Goal: Task Accomplishment & Management: Manage account settings

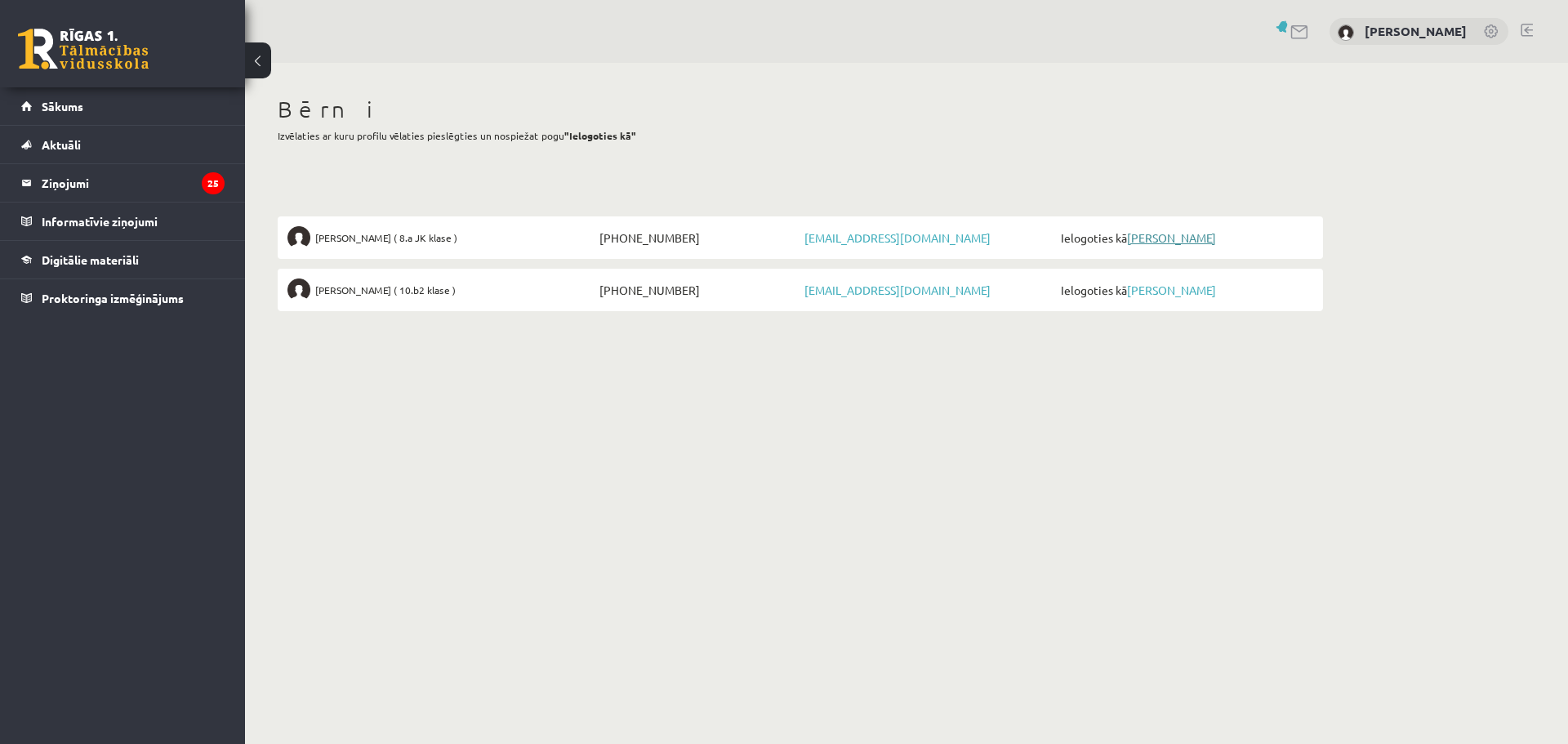
click at [1174, 232] on link "[PERSON_NAME]" at bounding box center [1172, 237] width 89 height 14
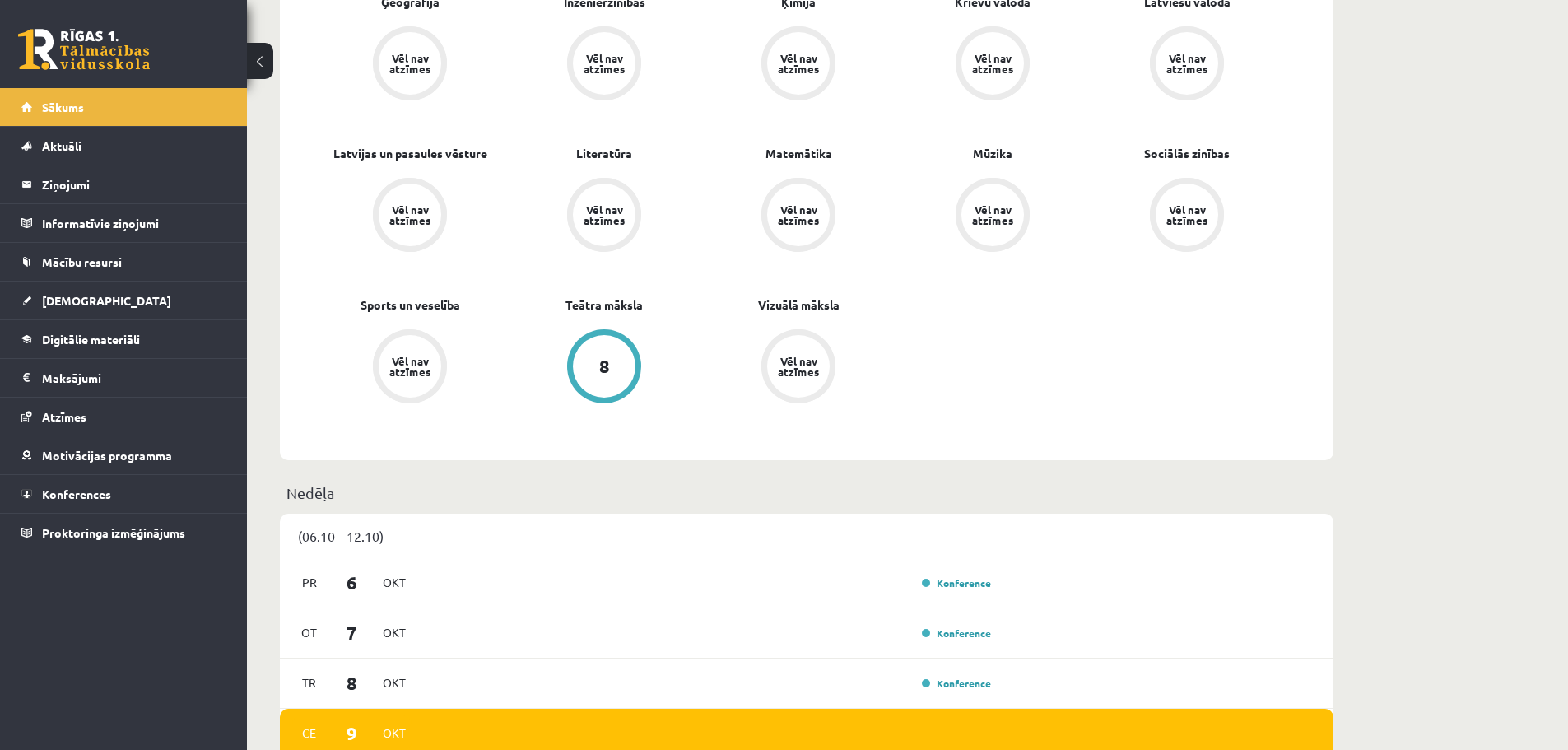
scroll to position [905, 0]
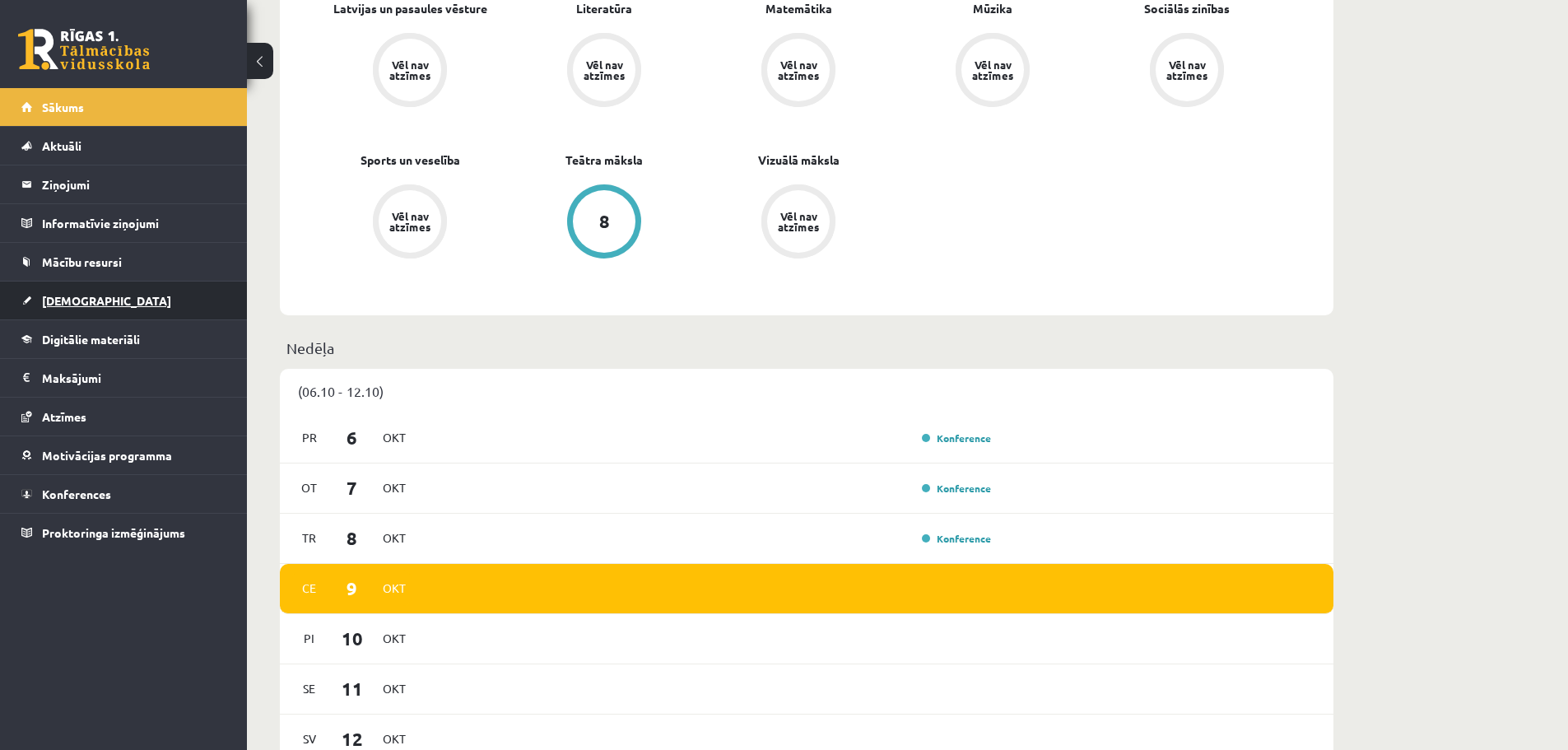
click at [83, 300] on span "Ieskaites" at bounding box center [107, 300] width 129 height 15
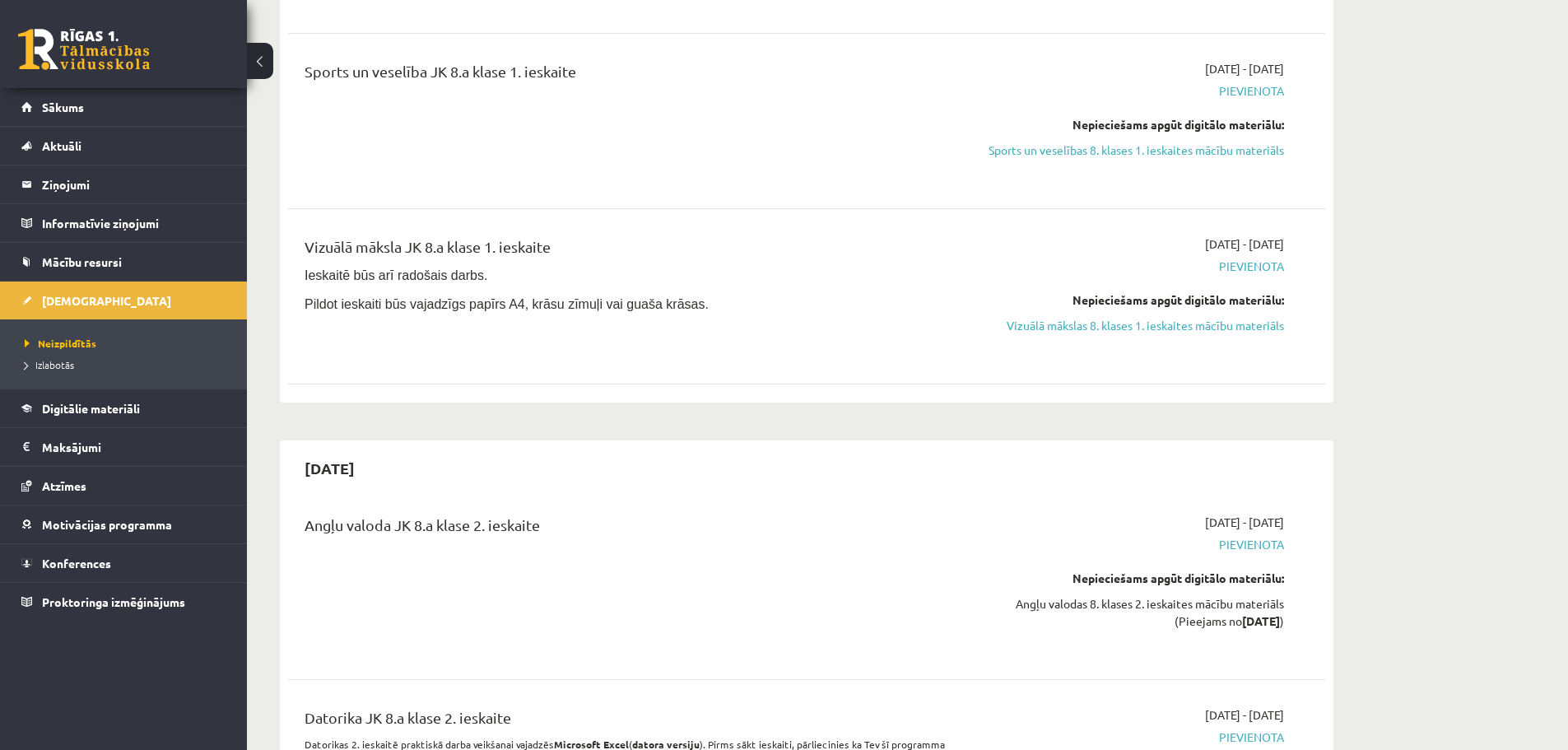
scroll to position [3869, 0]
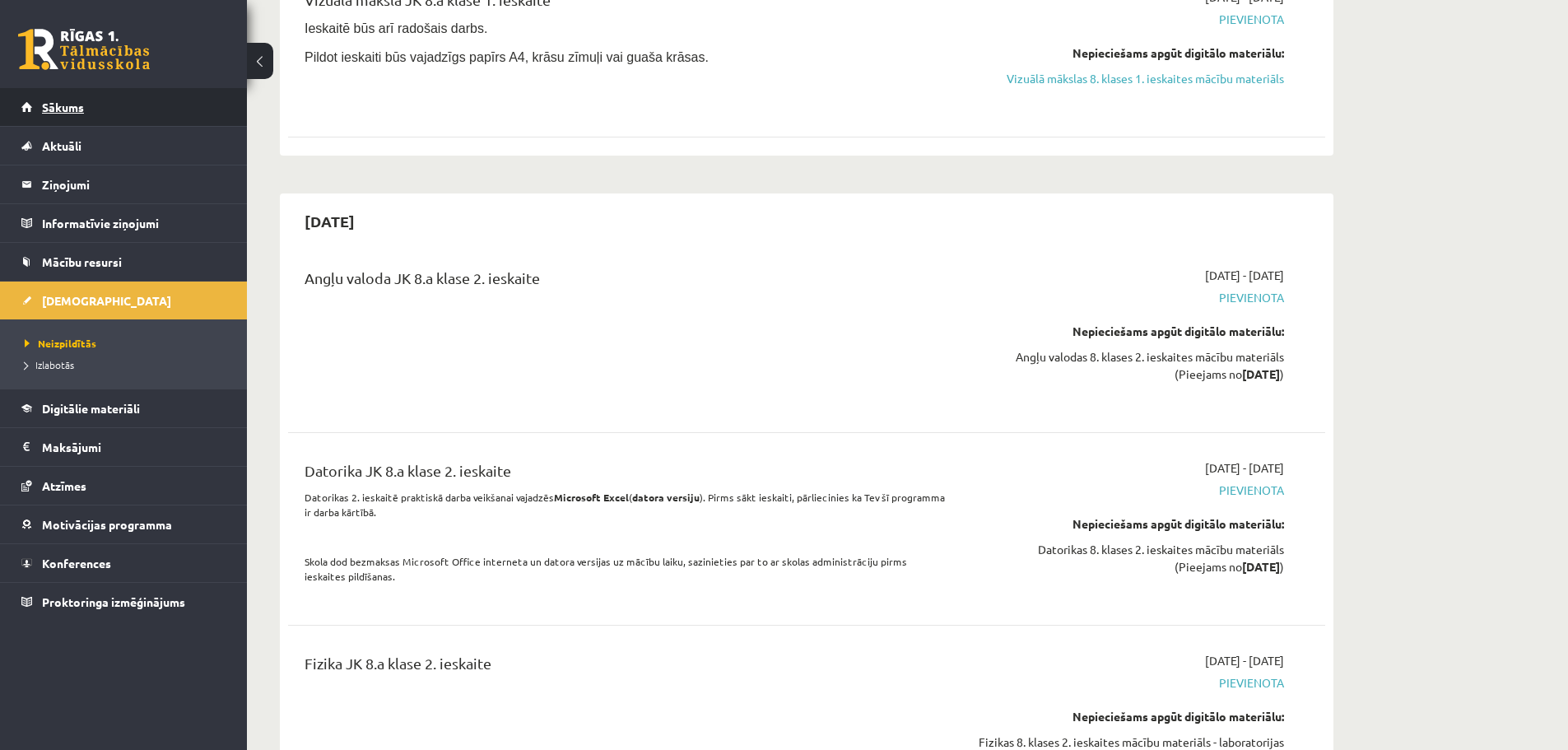
click at [56, 102] on span "Sākums" at bounding box center [63, 107] width 42 height 15
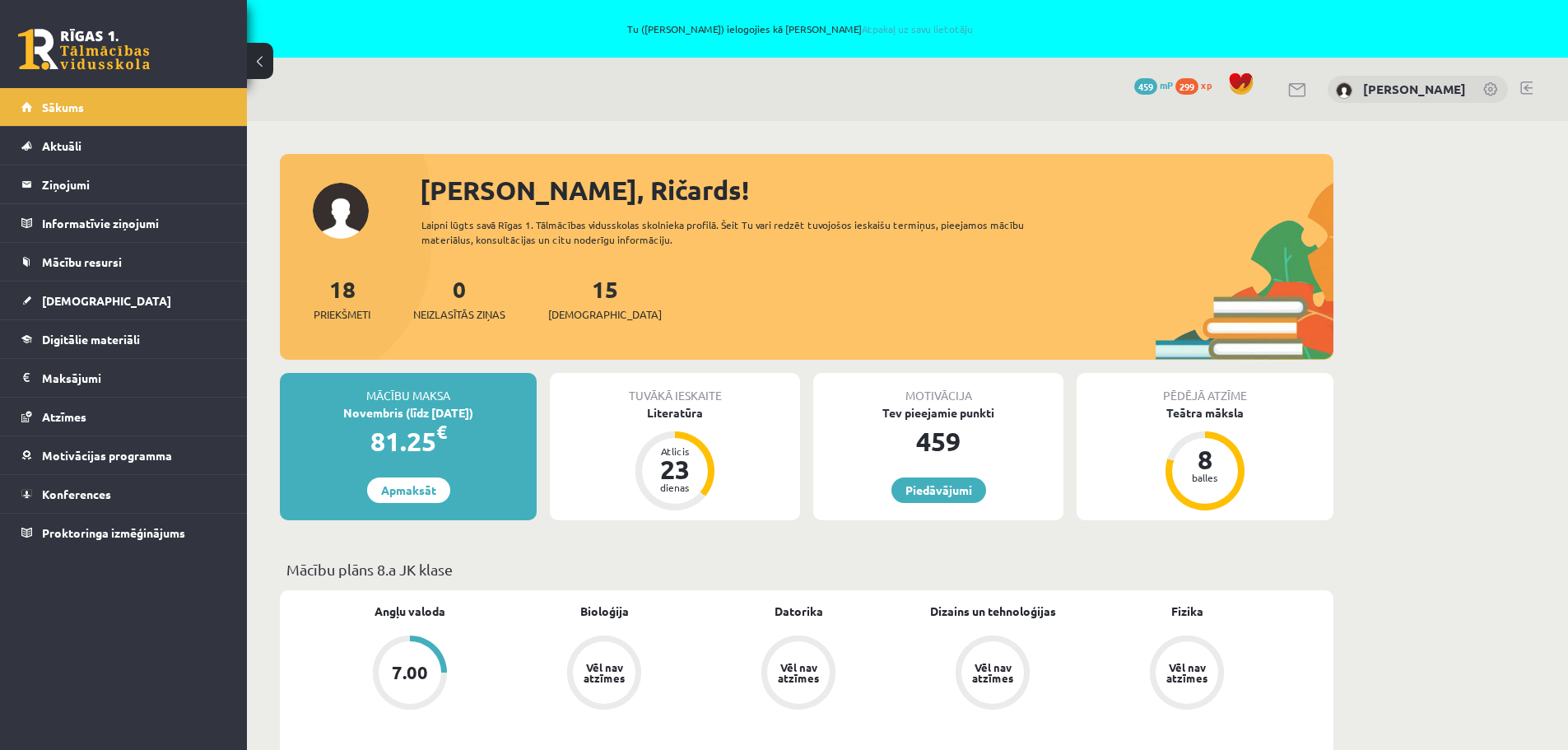
click at [1494, 85] on link at bounding box center [1491, 90] width 16 height 16
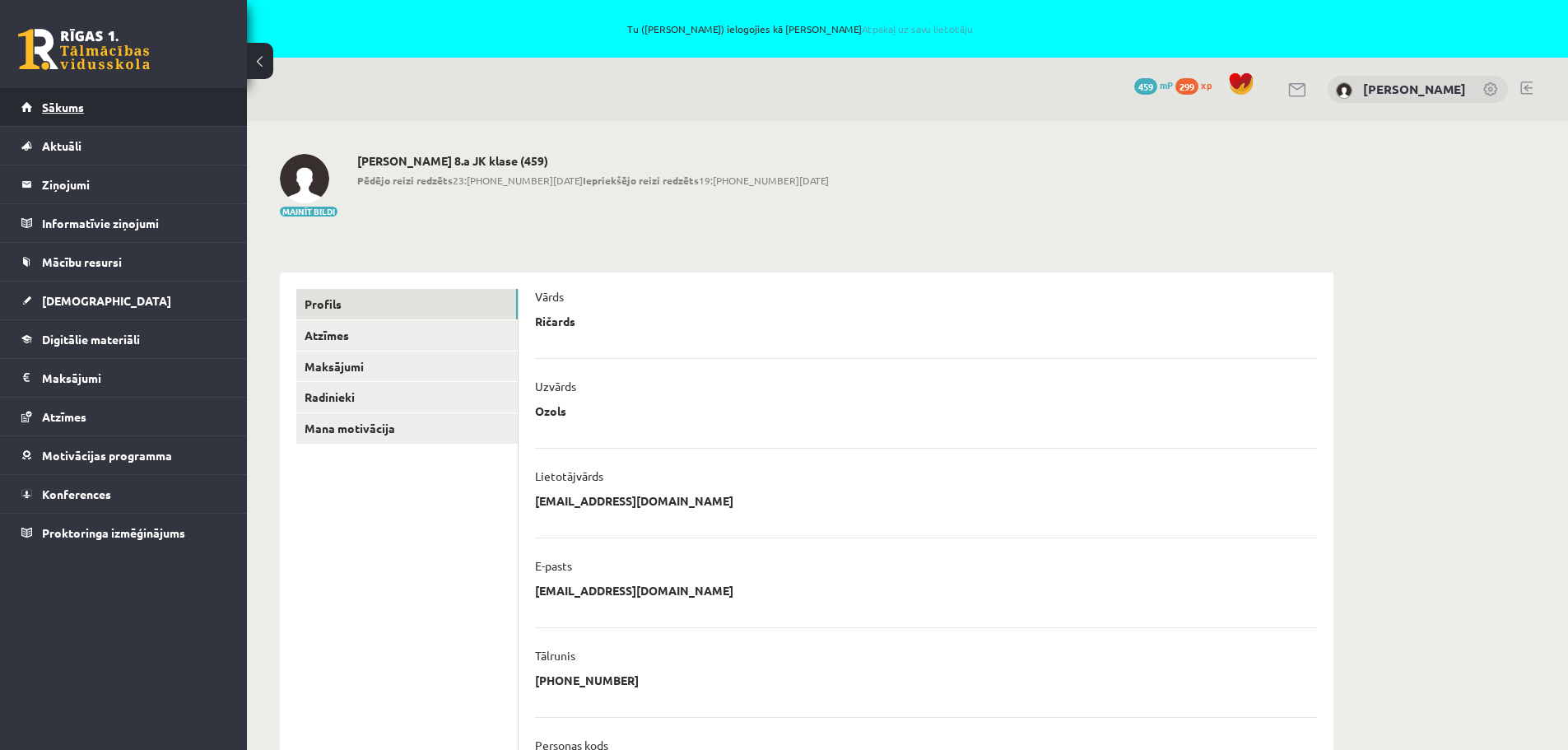
click at [82, 107] on span "Sākums" at bounding box center [63, 107] width 42 height 15
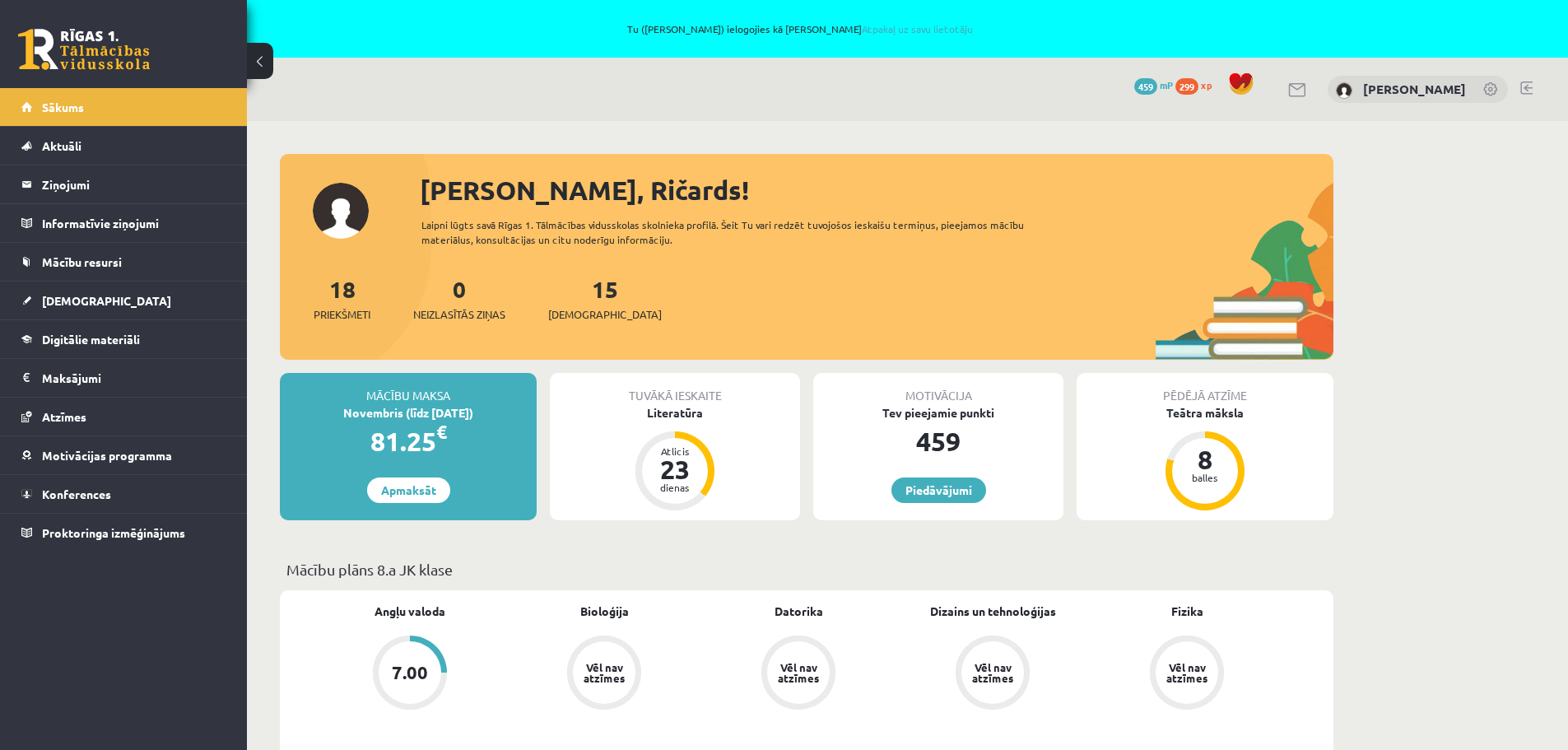
click at [1525, 88] on link at bounding box center [1526, 88] width 12 height 13
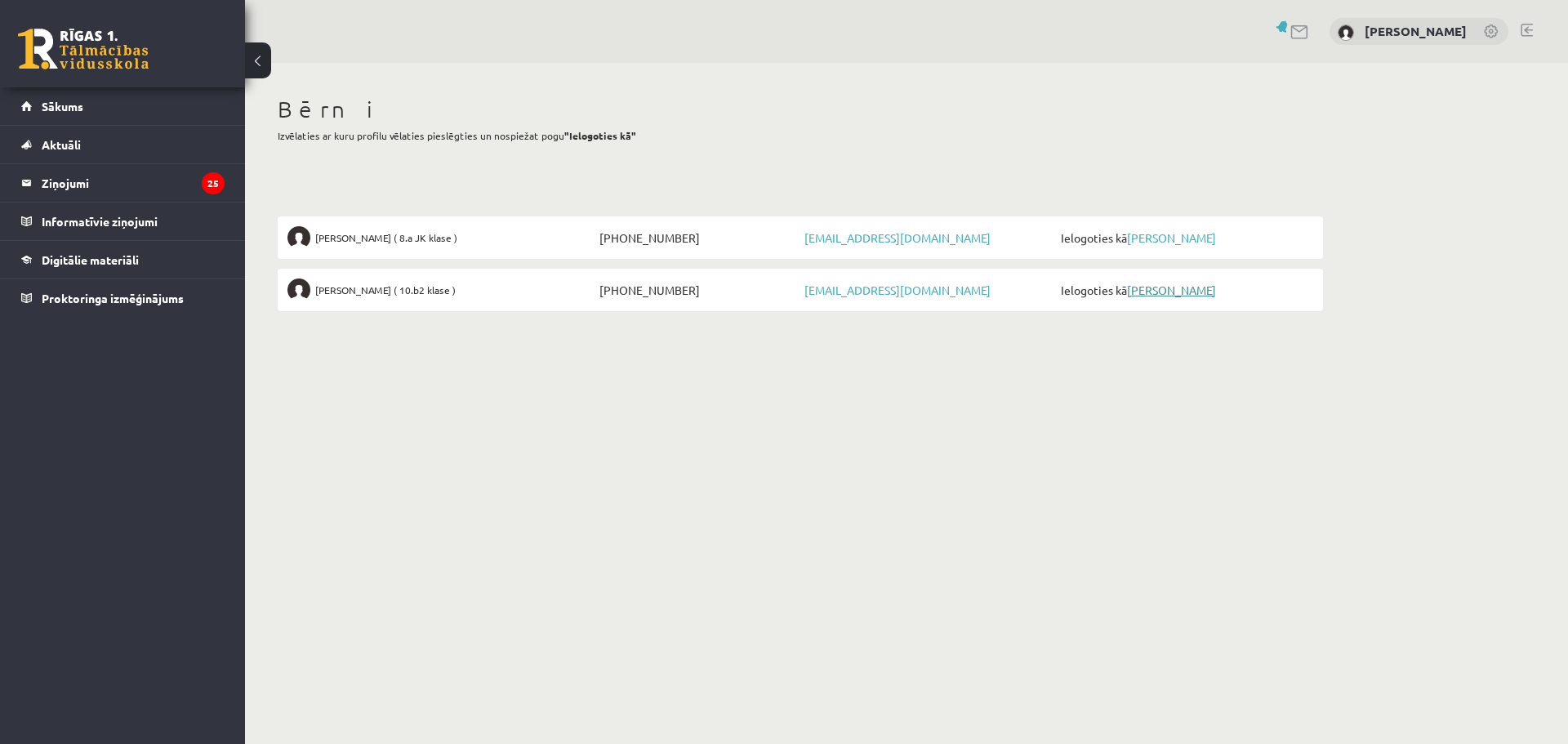
click at [1176, 287] on link "[PERSON_NAME]" at bounding box center [1172, 289] width 89 height 14
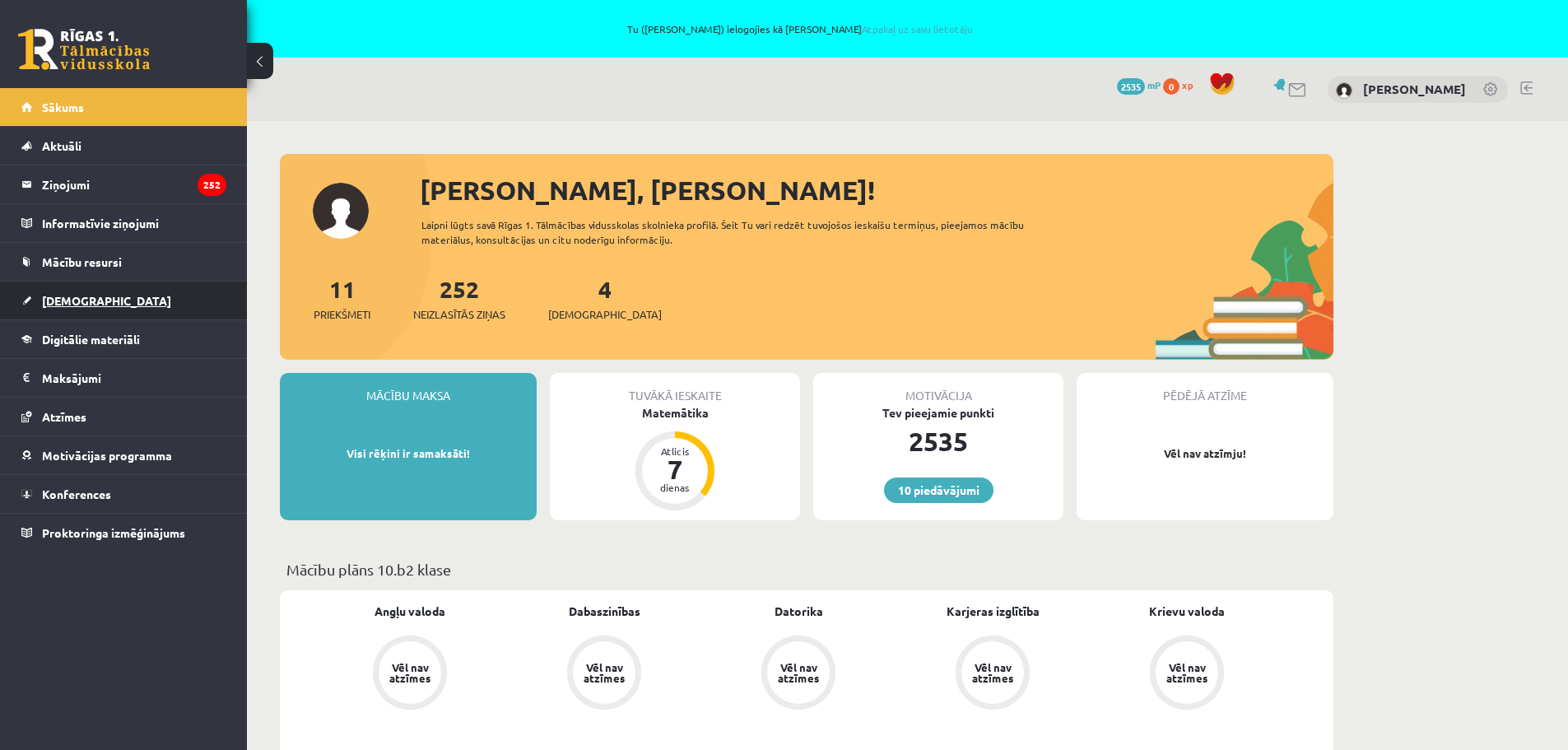
click at [83, 302] on span "[DEMOGRAPHIC_DATA]" at bounding box center [107, 300] width 129 height 15
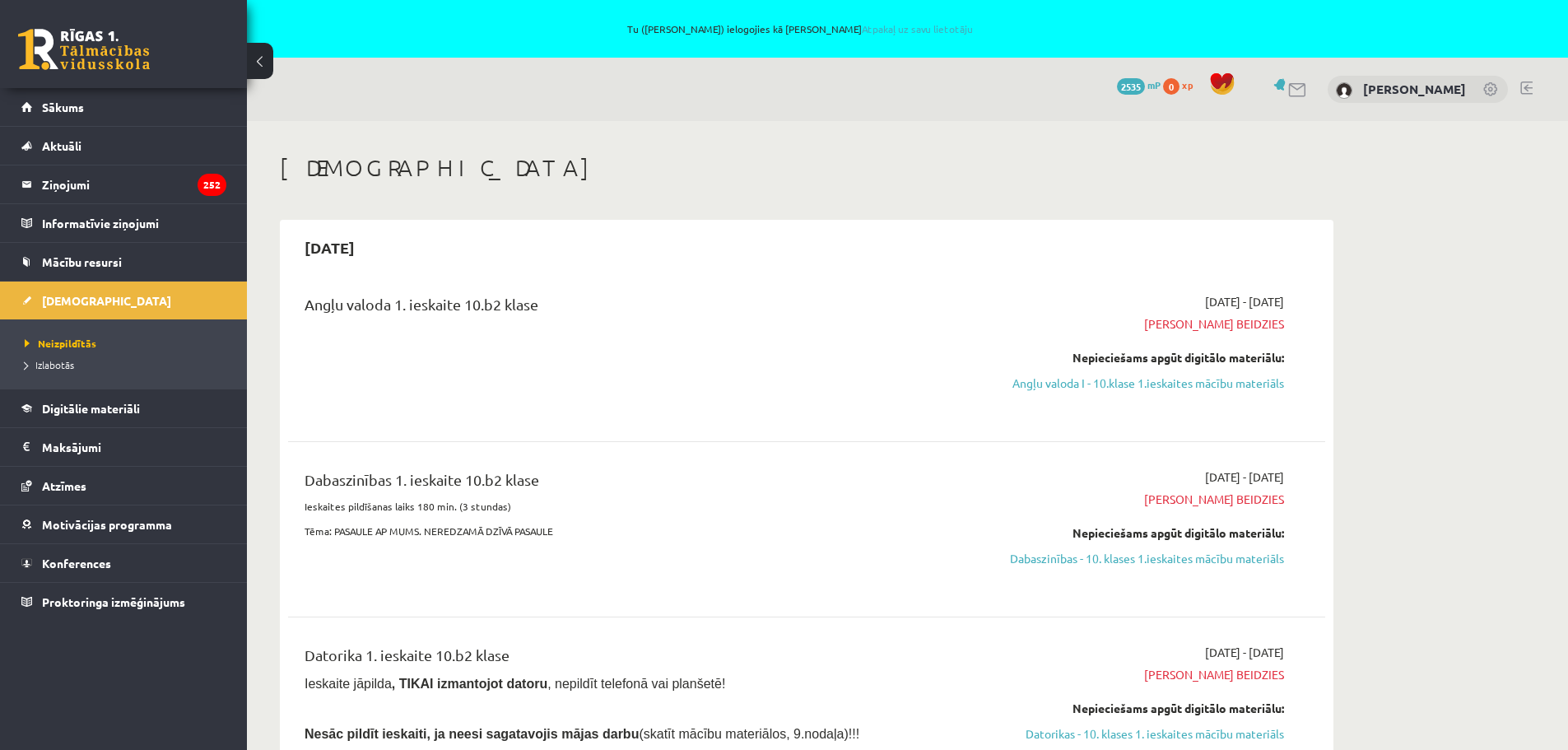
click at [1522, 86] on link at bounding box center [1526, 88] width 12 height 13
